Goal: Task Accomplishment & Management: Complete application form

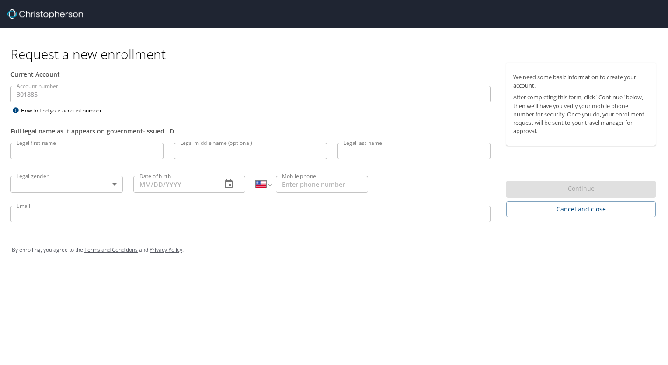
select select "US"
click at [82, 153] on input "Legal first name" at bounding box center [86, 150] width 153 height 17
type input "Jack"
type input "[PERSON_NAME]"
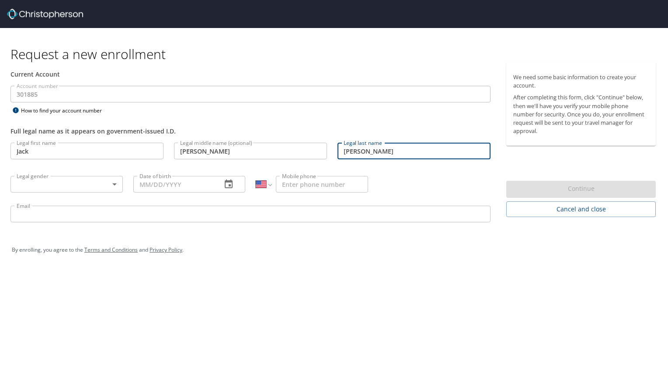
type input "[PERSON_NAME]"
click at [102, 181] on body "Request a new enrollment Current Account Account number 301885 Account number H…" at bounding box center [334, 182] width 668 height 365
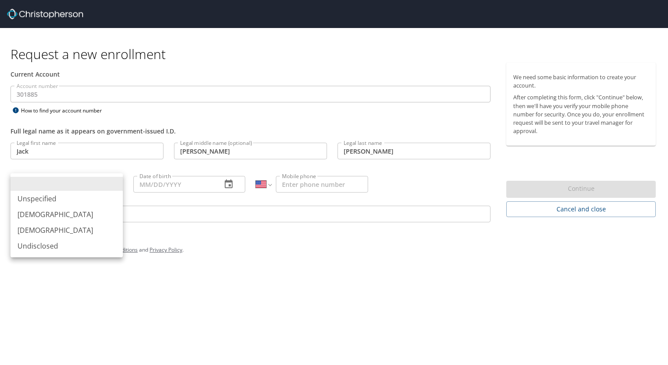
click at [44, 213] on li "[DEMOGRAPHIC_DATA]" at bounding box center [66, 214] width 112 height 16
type input "[DEMOGRAPHIC_DATA]"
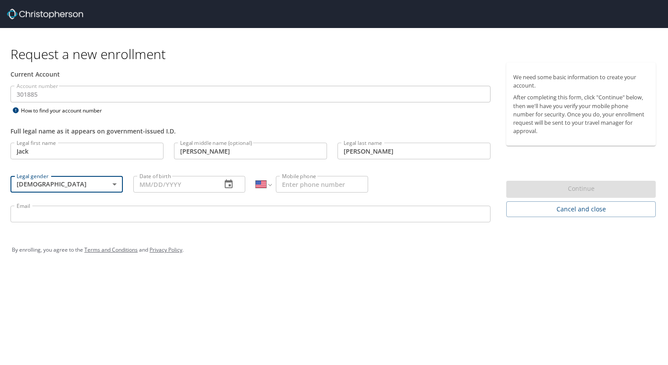
click at [201, 176] on input "Date of birth" at bounding box center [174, 184] width 82 height 17
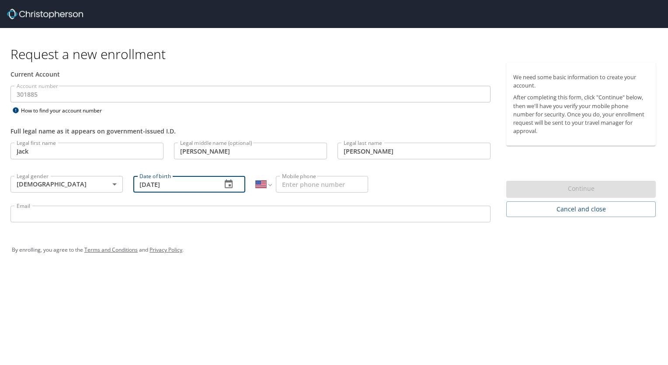
type input "[DATE]"
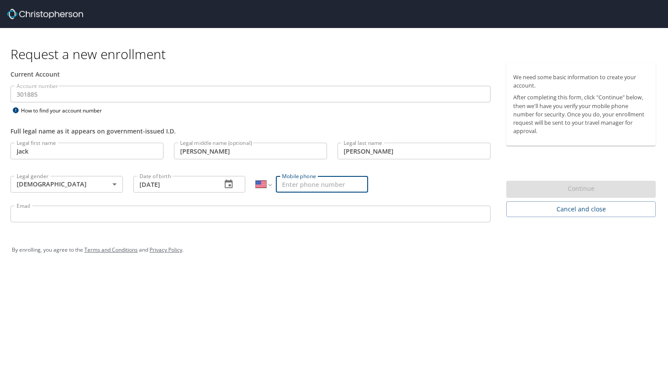
click at [341, 187] on input "Mobile phone" at bounding box center [322, 184] width 92 height 17
type input "[PHONE_NUMBER]"
click at [212, 208] on input "Email" at bounding box center [250, 213] width 480 height 17
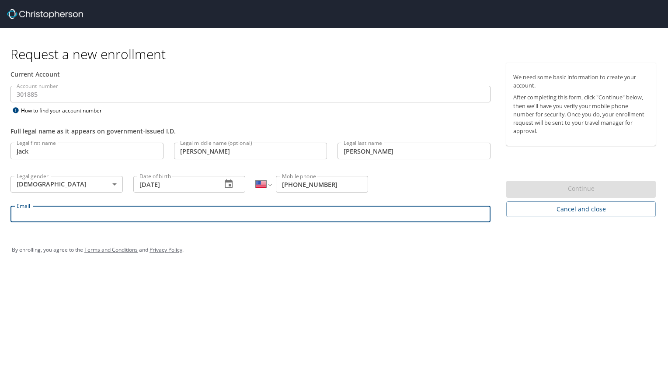
type input "[EMAIL_ADDRESS][PERSON_NAME][DOMAIN_NAME]"
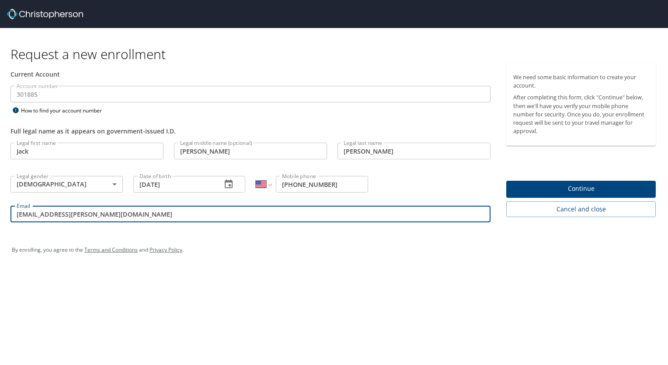
click at [549, 186] on span "Continue" at bounding box center [581, 188] width 136 height 11
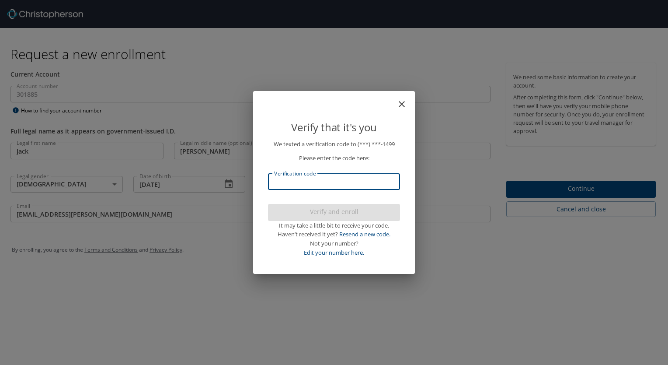
click at [347, 182] on input "Verification code" at bounding box center [334, 181] width 132 height 17
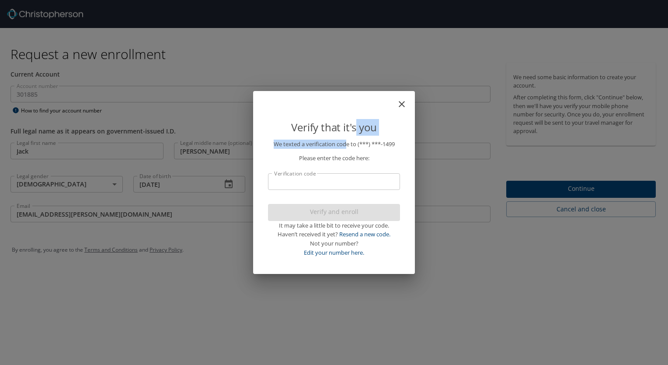
drag, startPoint x: 357, startPoint y: 94, endPoint x: 346, endPoint y: 144, distance: 51.4
click at [346, 144] on div "Verify that it's you We texted a verification code to (***) ***- 1499 Please en…" at bounding box center [334, 182] width 162 height 183
drag, startPoint x: 346, startPoint y: 144, endPoint x: 334, endPoint y: 120, distance: 27.2
click at [334, 120] on p "Verify that it's you" at bounding box center [334, 127] width 132 height 17
click at [403, 97] on button "close" at bounding box center [406, 99] width 10 height 10
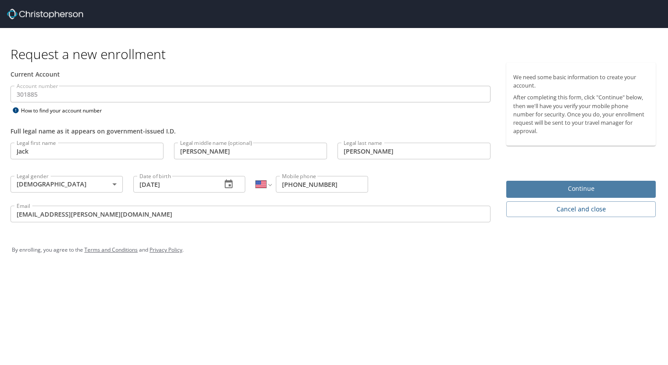
click at [568, 186] on span "Continue" at bounding box center [581, 188] width 136 height 11
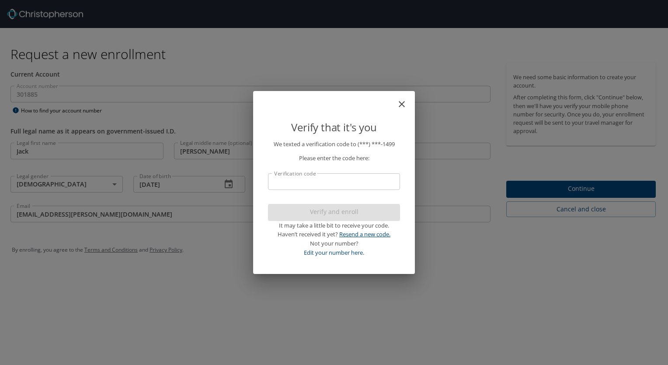
click at [368, 236] on link "Resend a new code." at bounding box center [364, 234] width 51 height 8
click at [353, 252] on link "Edit your number here." at bounding box center [334, 252] width 60 height 8
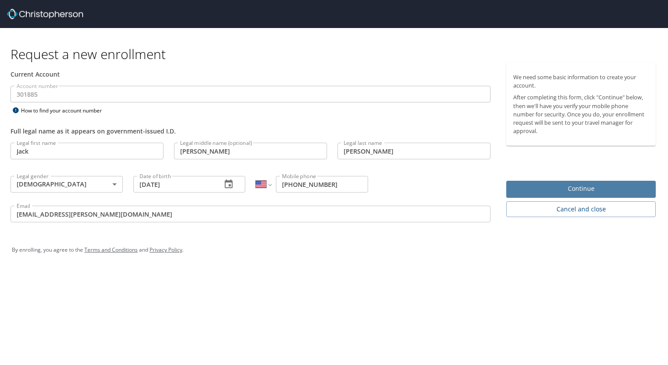
click at [524, 185] on span "Continue" at bounding box center [581, 188] width 136 height 11
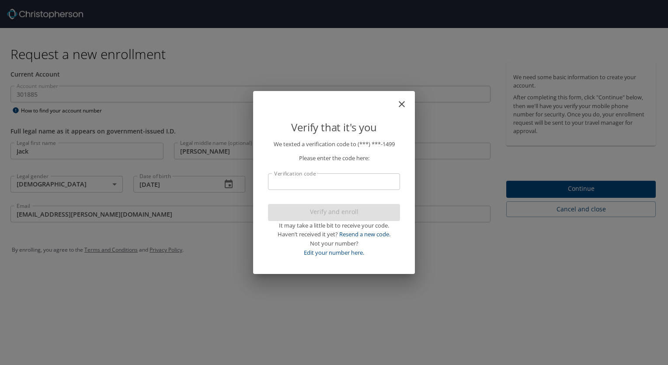
click at [310, 183] on input "Verification code" at bounding box center [334, 181] width 132 height 17
click at [332, 179] on input "Verification code" at bounding box center [334, 181] width 132 height 17
click at [379, 233] on link "Resend a new code." at bounding box center [364, 234] width 51 height 8
click at [336, 187] on input "Verification code" at bounding box center [334, 181] width 132 height 17
click at [363, 234] on link "Resend a new code." at bounding box center [364, 234] width 51 height 8
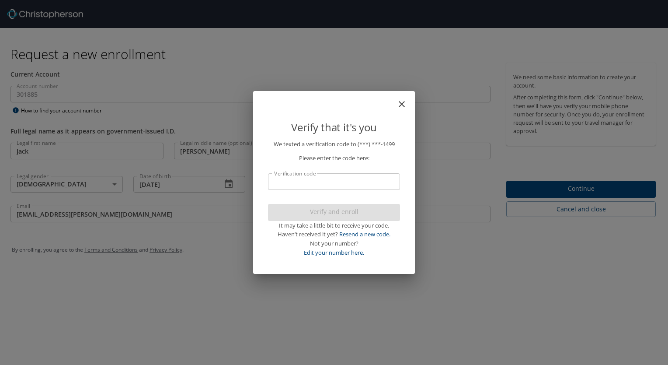
click at [402, 103] on icon "close" at bounding box center [401, 104] width 10 height 10
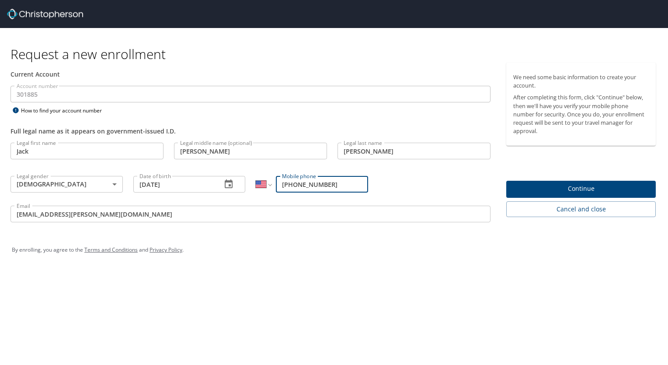
click at [312, 185] on input "[PHONE_NUMBER]" at bounding box center [322, 184] width 92 height 17
type input "[PHONE_NUMBER]"
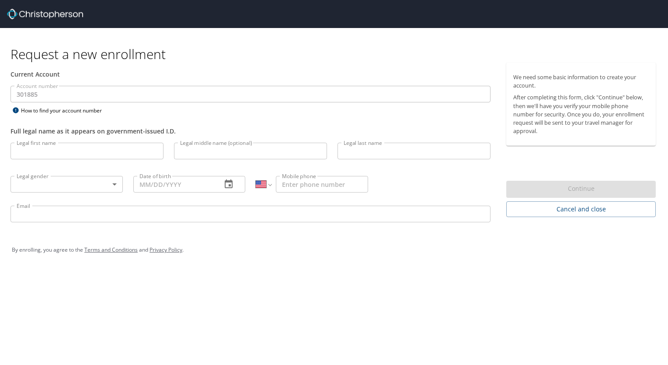
select select "US"
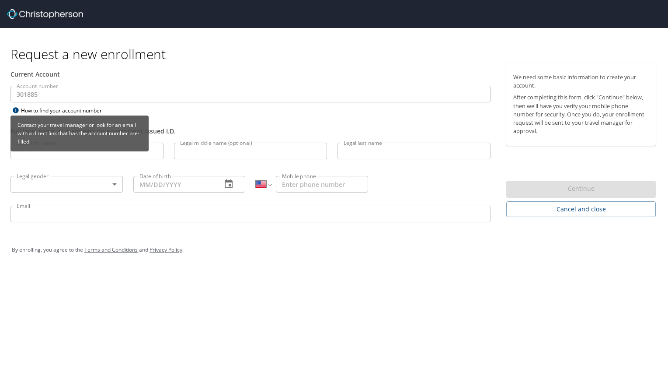
click at [93, 153] on div "Contact your travel manager or look for an email with a direct link that has th…" at bounding box center [79, 136] width 138 height 42
click at [92, 149] on div "Contact your travel manager or look for an email with a direct link that has th…" at bounding box center [79, 133] width 138 height 36
click at [15, 109] on icon at bounding box center [16, 110] width 6 height 6
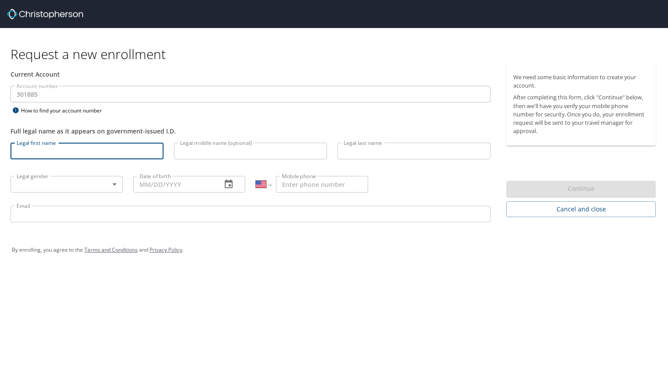
click at [90, 151] on input "Legal first name" at bounding box center [86, 150] width 153 height 17
type input "Jack"
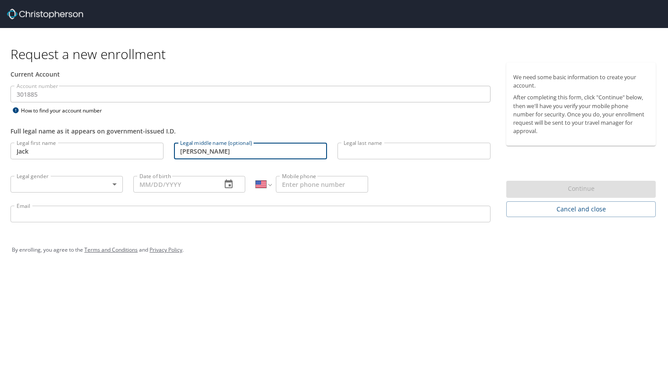
type input "[PERSON_NAME]"
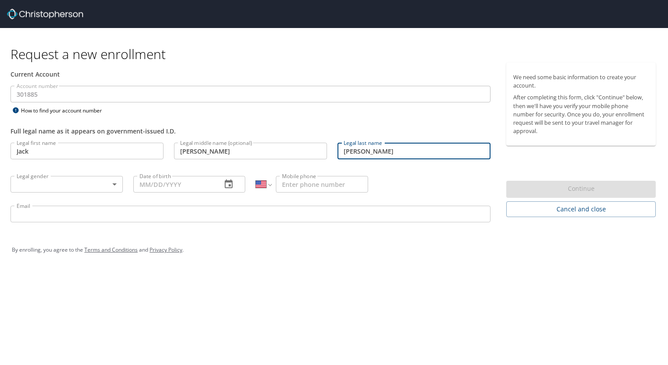
type input "[PERSON_NAME]"
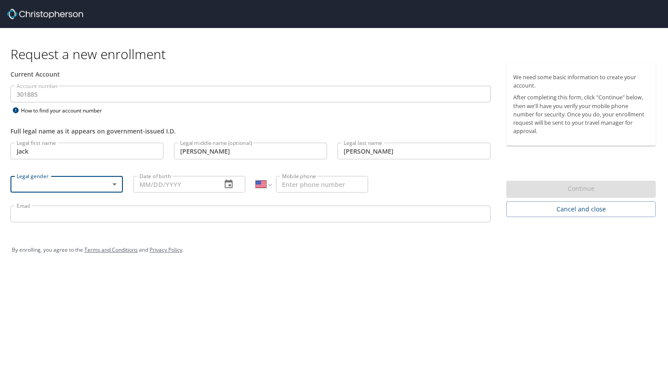
click at [113, 183] on body "Request a new enrollment Current Account Account number 301885 Account number H…" at bounding box center [334, 182] width 668 height 365
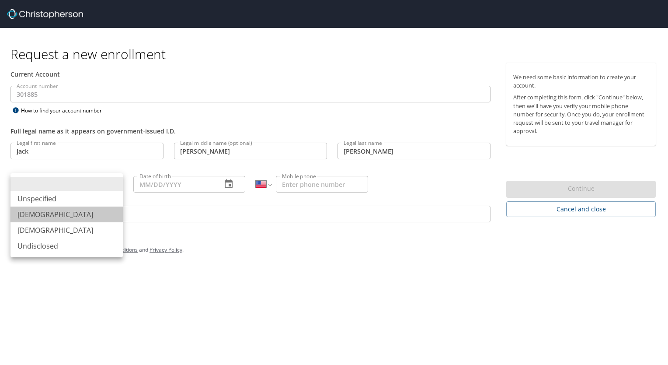
click at [79, 218] on li "[DEMOGRAPHIC_DATA]" at bounding box center [66, 214] width 112 height 16
type input "[DEMOGRAPHIC_DATA]"
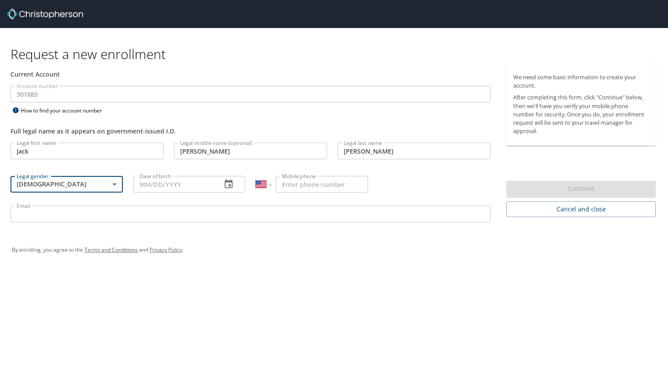
click at [166, 184] on input "Date of birth" at bounding box center [174, 184] width 82 height 17
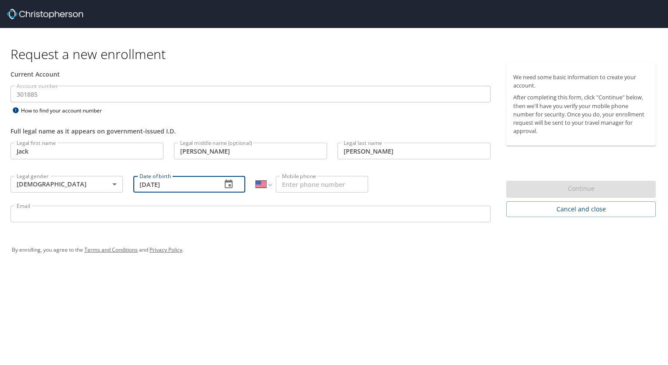
type input "[DATE]"
click at [301, 186] on input "Mobile phone" at bounding box center [322, 184] width 92 height 17
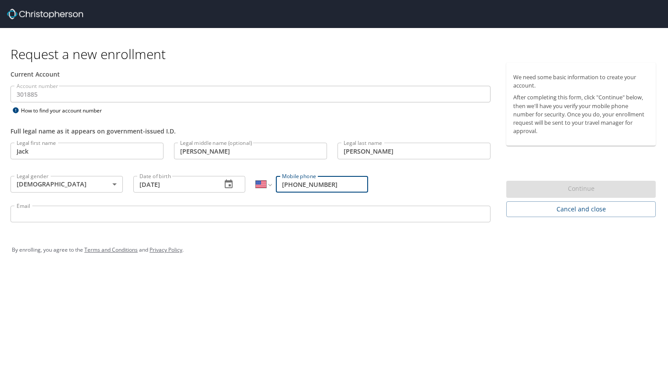
type input "[PHONE_NUMBER]"
click at [314, 219] on input "Email" at bounding box center [250, 213] width 480 height 17
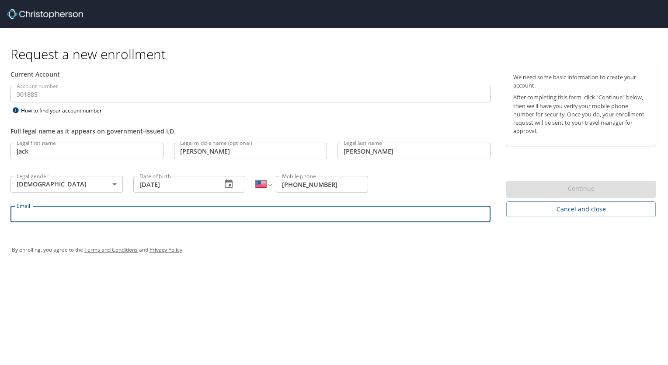
type input "[EMAIL_ADDRESS][PERSON_NAME][DOMAIN_NAME]"
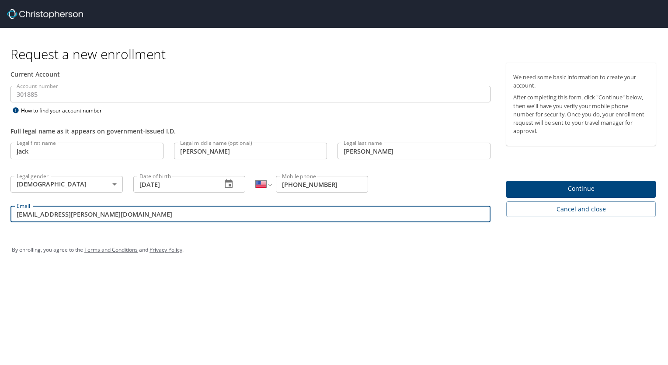
click at [535, 182] on button "Continue" at bounding box center [580, 189] width 149 height 17
